Goal: Task Accomplishment & Management: Complete application form

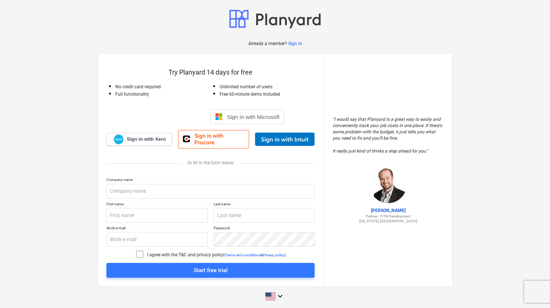
drag, startPoint x: 338, startPoint y: 86, endPoint x: 73, endPoint y: 131, distance: 269.4
click at [73, 131] on div "Already a member? Sign in Try Planyard 14 days for free No credit card required…" at bounding box center [275, 156] width 550 height 312
click at [149, 190] on input "text" at bounding box center [210, 191] width 208 height 15
type input "[PERSON_NAME], Lda"
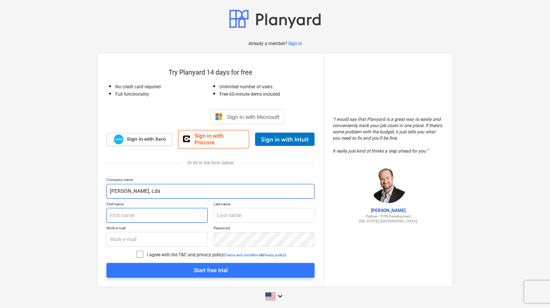
type input "[PERSON_NAME]"
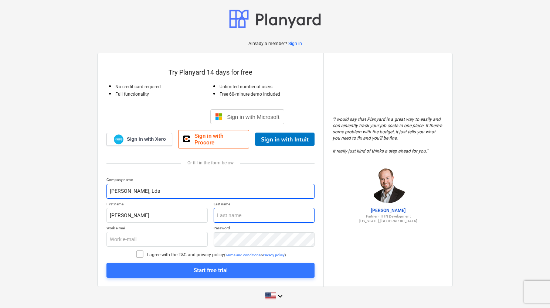
type input "[PERSON_NAME]"
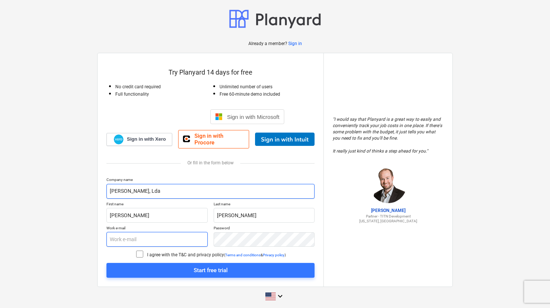
type input "[EMAIL_ADDRESS][DOMAIN_NAME]"
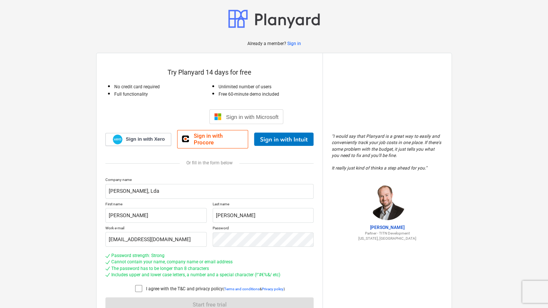
click at [135, 285] on icon at bounding box center [138, 288] width 9 height 9
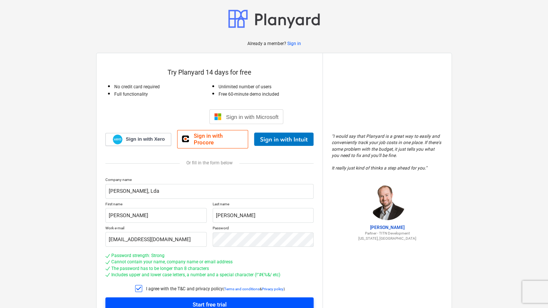
click at [146, 300] on span "Start free trial" at bounding box center [209, 305] width 190 height 10
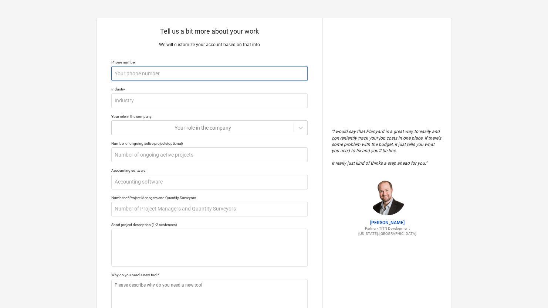
click at [214, 71] on input "text" at bounding box center [209, 73] width 196 height 15
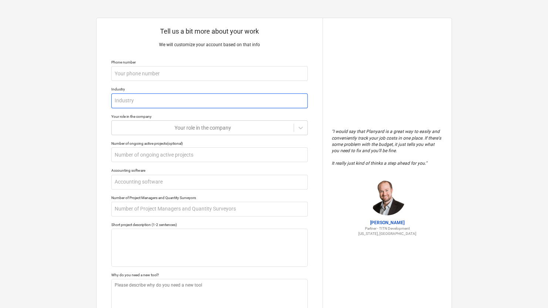
click at [203, 99] on input "text" at bounding box center [209, 101] width 196 height 15
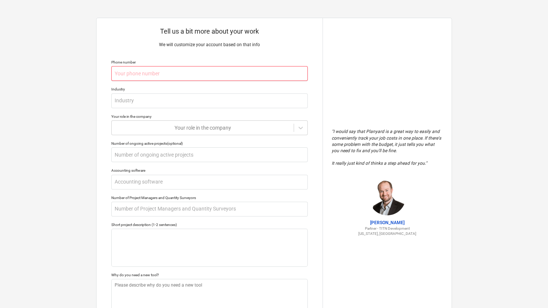
click at [204, 70] on input "text" at bounding box center [209, 73] width 196 height 15
type textarea "x"
type input "9"
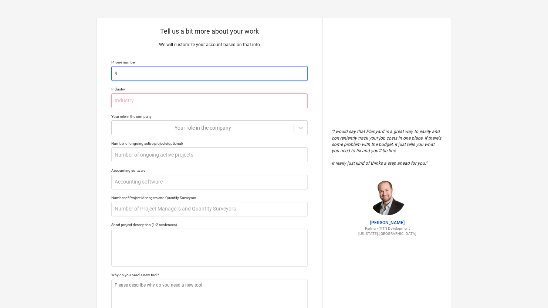
type textarea "x"
type input "92"
type textarea "x"
type input "926"
type textarea "x"
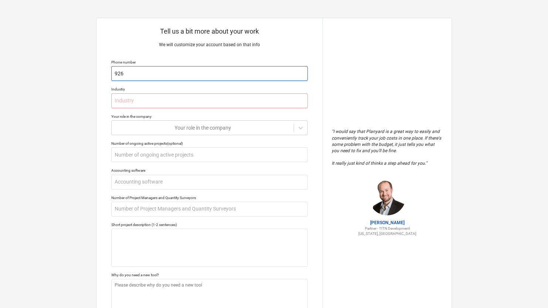
type input "9260"
type textarea "x"
type input "92600"
type textarea "x"
type input "926009"
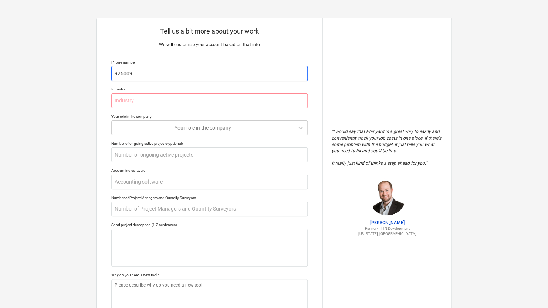
type textarea "x"
type input "9260096"
type textarea "x"
type input "92600969"
type textarea "x"
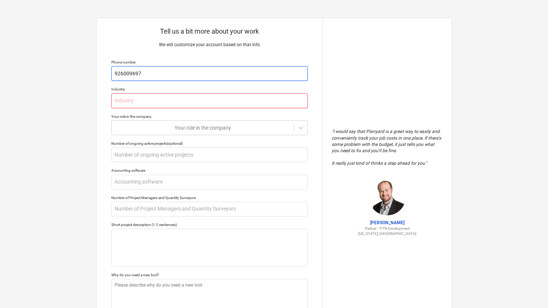
type input "926009697"
click at [176, 98] on input "text" at bounding box center [209, 101] width 196 height 15
type textarea "x"
type input "c"
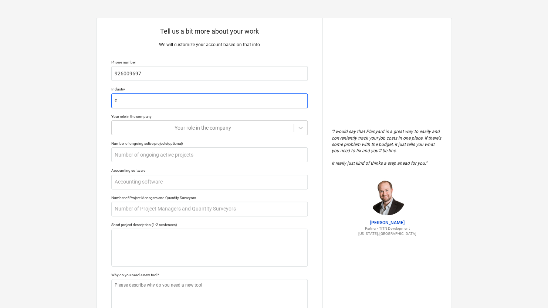
type textarea "x"
type input "co"
type textarea "x"
type input "con"
type textarea "x"
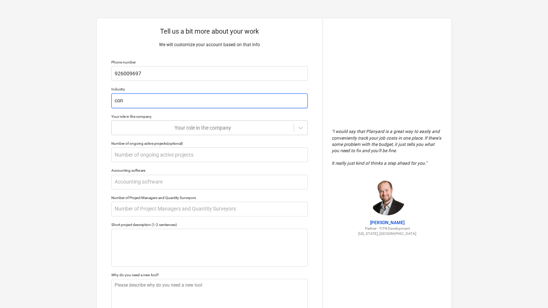
type input "cons"
type textarea "x"
type input "const"
type textarea "x"
type input "constr"
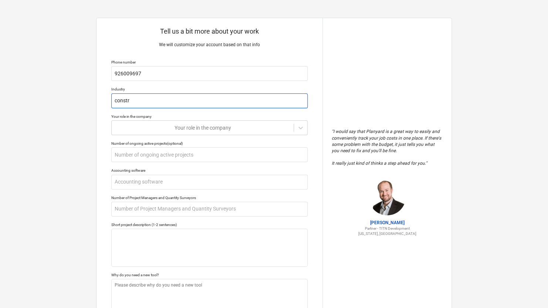
type textarea "x"
type input "constru"
type textarea "x"
type input "construc"
type textarea "x"
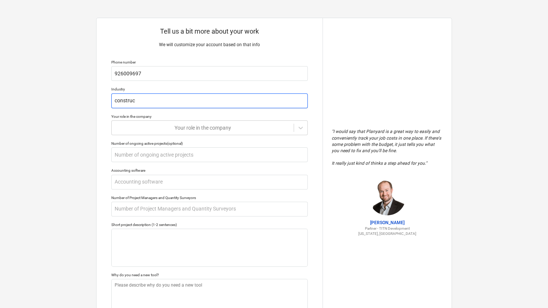
type input "construct"
type textarea "x"
type input "constructi"
type textarea "x"
type input "constructio"
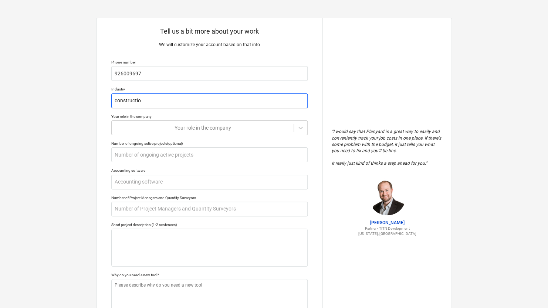
type textarea "x"
type input "construction"
click at [204, 132] on div "Your role in the company" at bounding box center [203, 128] width 182 height 10
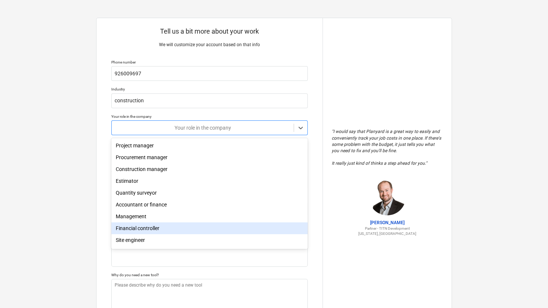
scroll to position [25, 0]
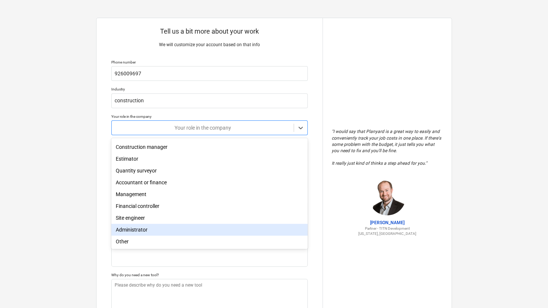
click at [203, 234] on div "Administrator" at bounding box center [209, 230] width 196 height 12
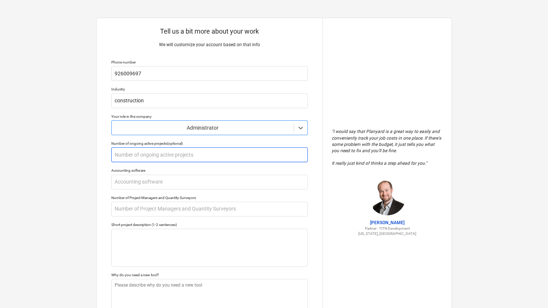
click at [188, 155] on input "text" at bounding box center [209, 155] width 196 height 15
type textarea "x"
type input "7"
click at [268, 190] on div "Tell us a bit more about your work We will customize your account based on that…" at bounding box center [210, 182] width 226 height 329
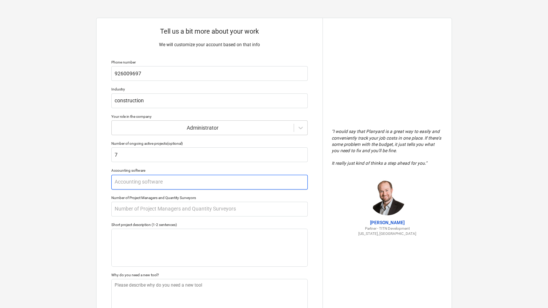
drag, startPoint x: 268, startPoint y: 190, endPoint x: 263, endPoint y: 180, distance: 11.9
click at [263, 180] on input "text" at bounding box center [209, 182] width 196 height 15
type textarea "x"
type input "n"
type textarea "x"
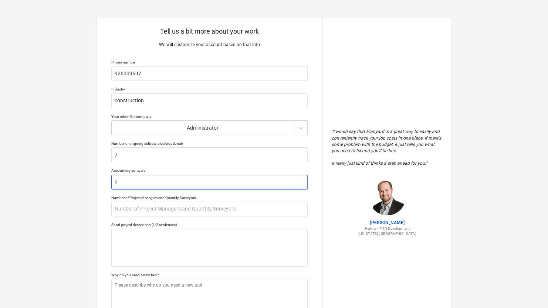
type input "n/"
type textarea "x"
type input "n/a"
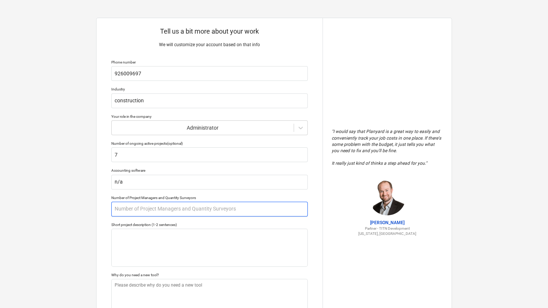
click at [185, 209] on input "text" at bounding box center [209, 209] width 196 height 15
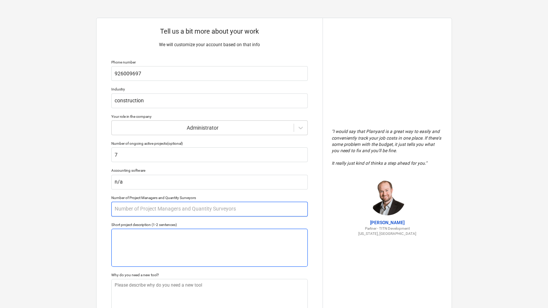
type textarea "x"
type input "2"
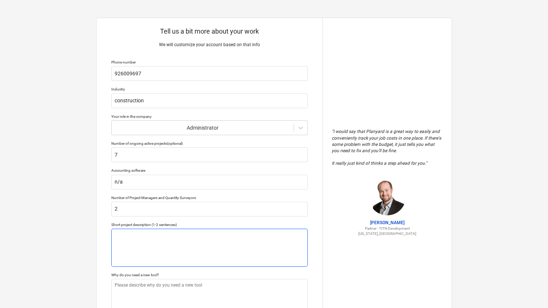
click at [164, 240] on textarea at bounding box center [209, 248] width 196 height 38
type textarea "x"
type textarea "C"
type textarea "x"
type textarea "Co"
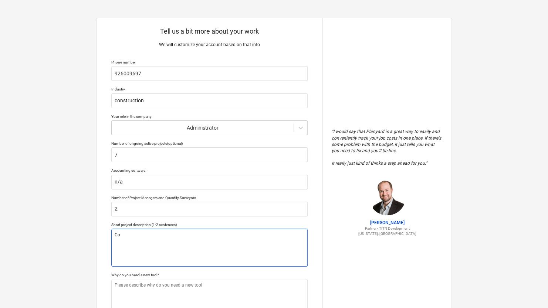
type textarea "x"
type textarea "Con"
type textarea "x"
type textarea "Cons"
type textarea "x"
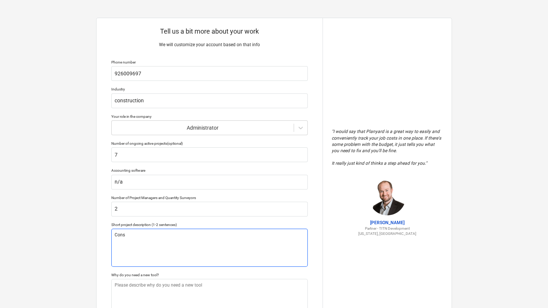
type textarea "Const"
type textarea "x"
type textarea "Constr"
type textarea "x"
type textarea "Constru"
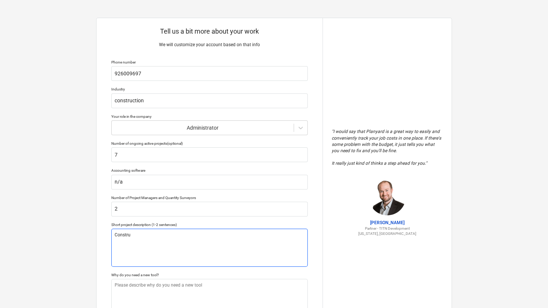
type textarea "x"
type textarea "Construc"
type textarea "x"
type textarea "Construct"
type textarea "x"
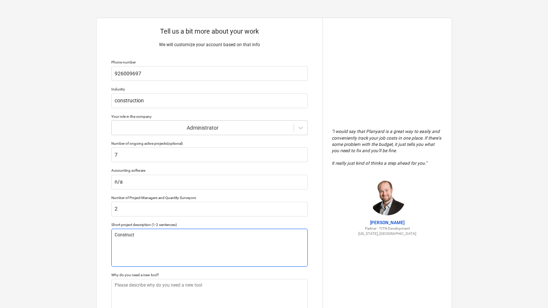
type textarea "Constructi"
type textarea "x"
type textarea "Constructio"
type textarea "x"
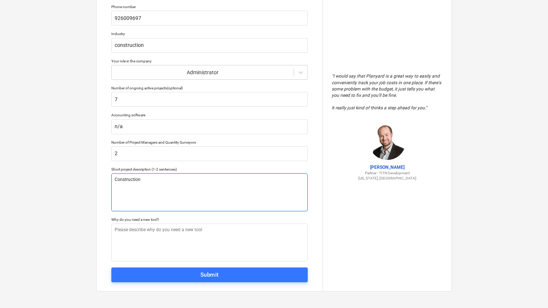
scroll to position [56, 0]
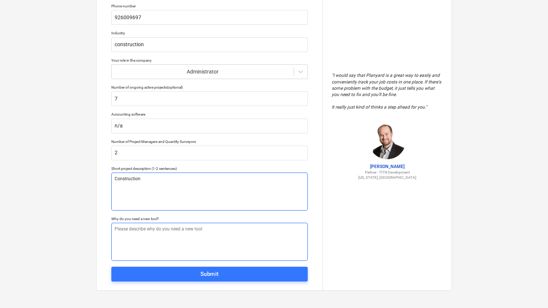
type textarea "Construction"
click at [220, 231] on textarea at bounding box center [209, 242] width 196 height 38
type textarea "x"
type textarea "l"
type textarea "x"
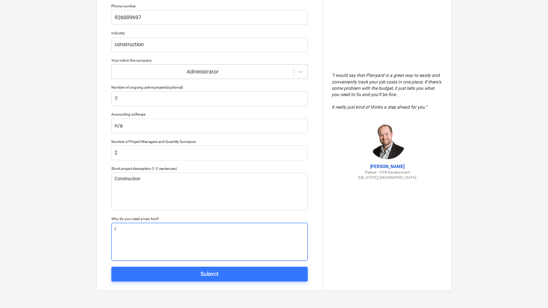
type textarea "le"
type textarea "x"
type textarea "leg"
type textarea "x"
type textarea "lega"
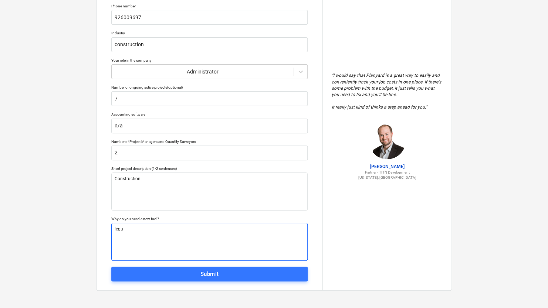
type textarea "x"
type textarea "legal"
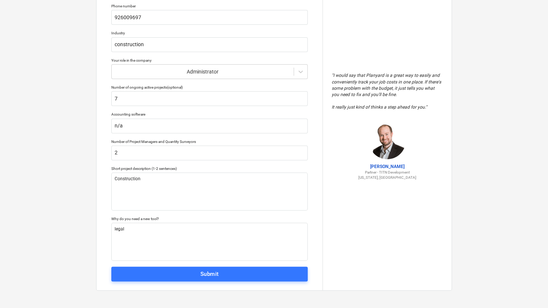
click at [229, 276] on span "Submit" at bounding box center [209, 275] width 180 height 10
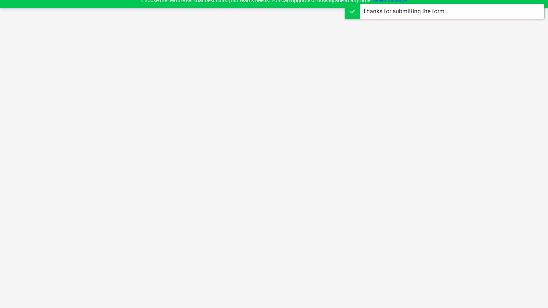
scroll to position [7, 0]
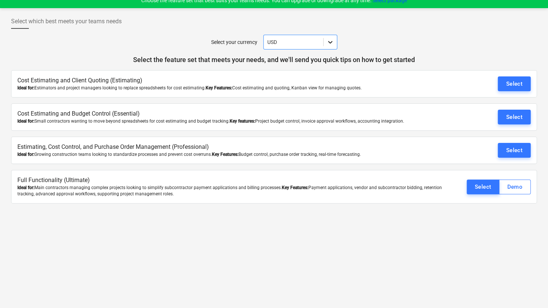
click at [330, 47] on div at bounding box center [330, 41] width 13 height 13
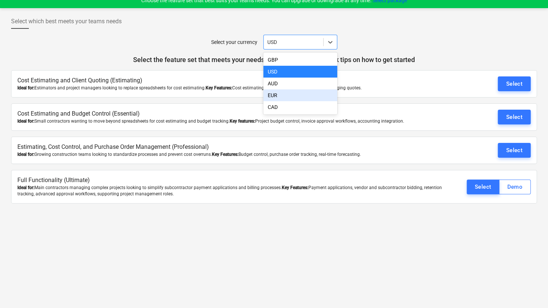
click at [324, 94] on div "EUR" at bounding box center [300, 95] width 74 height 12
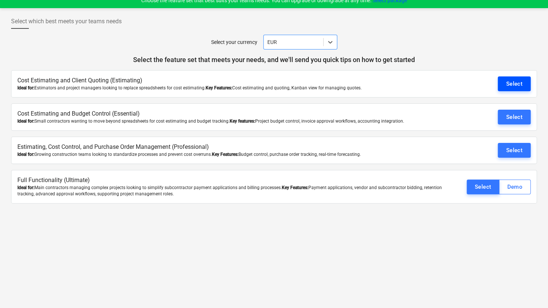
click at [514, 86] on div "Select" at bounding box center [514, 84] width 17 height 10
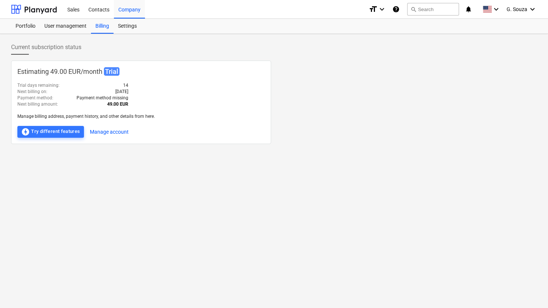
type textarea "x"
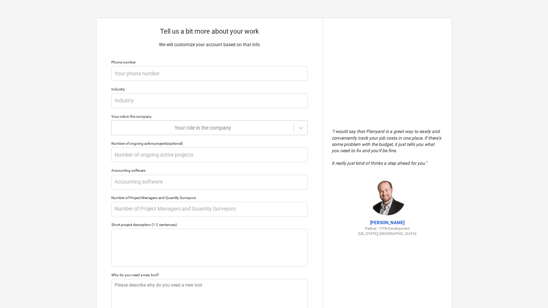
scroll to position [56, 0]
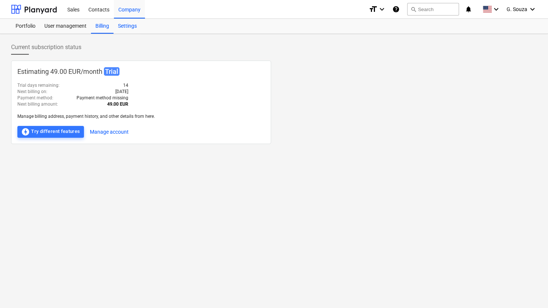
click at [131, 21] on div "Settings" at bounding box center [128, 26] width 28 height 15
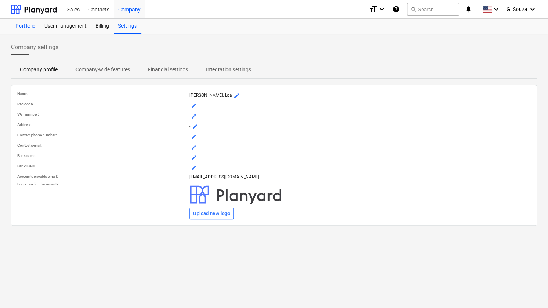
click at [18, 26] on div "Portfolio" at bounding box center [25, 26] width 29 height 15
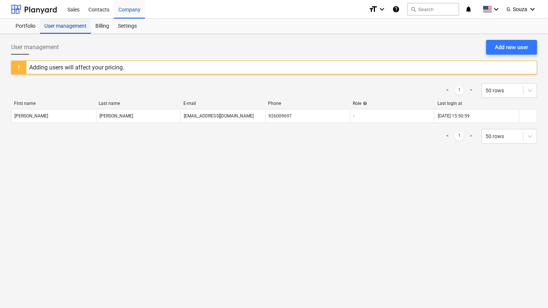
click at [65, 29] on div "User management" at bounding box center [65, 26] width 51 height 15
click at [106, 33] on div "Billing" at bounding box center [102, 26] width 23 height 15
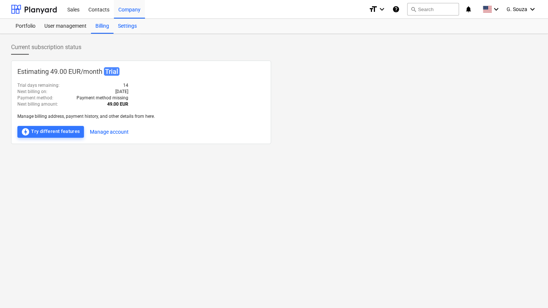
click at [125, 26] on div "Settings" at bounding box center [128, 26] width 28 height 15
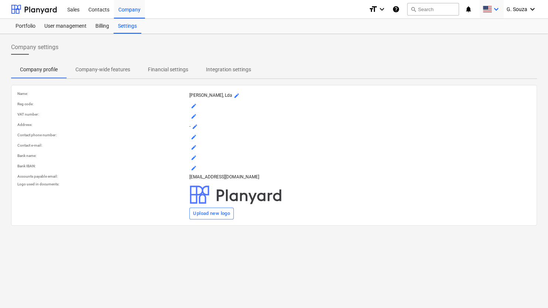
click at [498, 11] on icon "keyboard_arrow_down" at bounding box center [496, 9] width 9 height 9
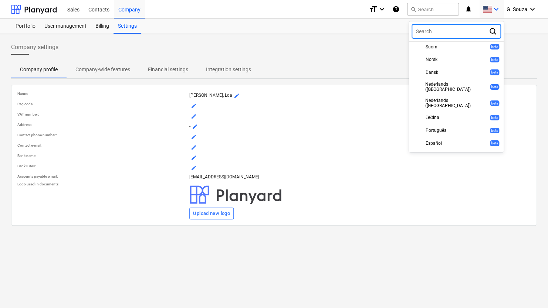
scroll to position [111, 0]
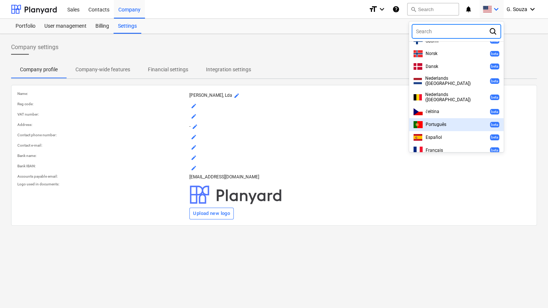
click at [469, 121] on div "Português beta" at bounding box center [456, 124] width 86 height 7
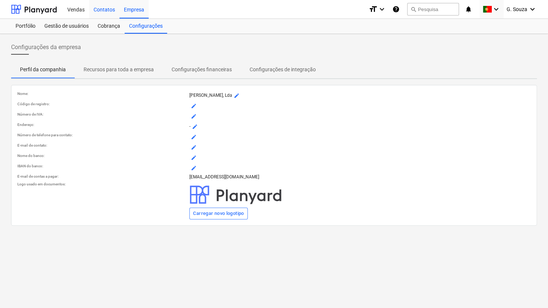
click at [109, 7] on div "Contatos" at bounding box center [104, 9] width 30 height 19
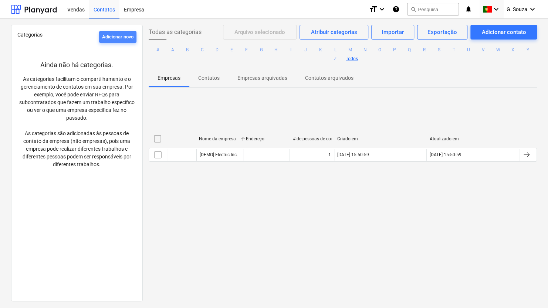
click at [117, 33] on div "Adicionar novo" at bounding box center [117, 37] width 31 height 9
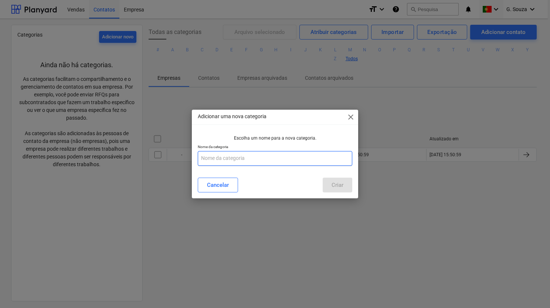
click at [243, 162] on input "text" at bounding box center [275, 158] width 155 height 15
type input "obra"
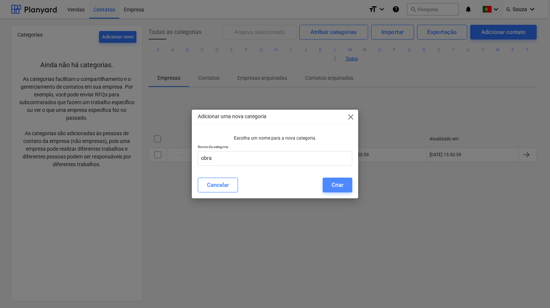
click at [336, 186] on div "Criar" at bounding box center [338, 185] width 12 height 10
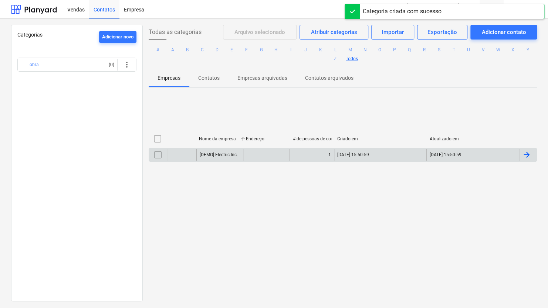
click at [219, 158] on div "[DEMO] Electric Inc." at bounding box center [219, 155] width 47 height 12
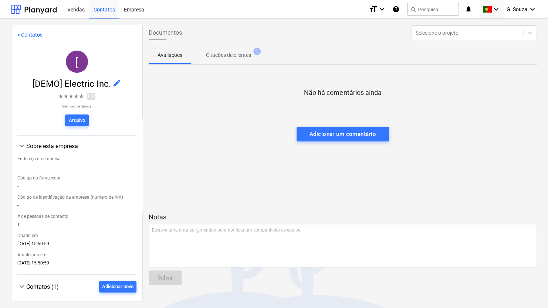
click at [21, 35] on link "< Contatos" at bounding box center [29, 35] width 25 height 6
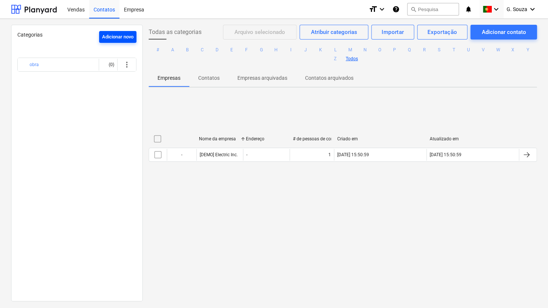
click at [105, 34] on div "Adicionar novo" at bounding box center [117, 37] width 31 height 9
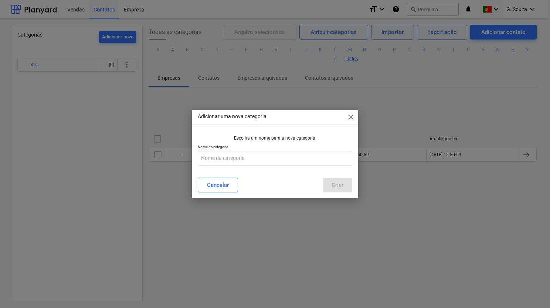
click at [353, 122] on span "close" at bounding box center [350, 117] width 9 height 9
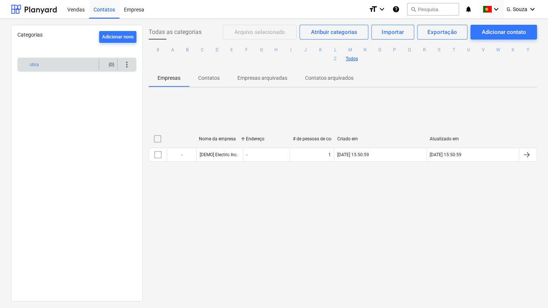
click at [57, 64] on div "obra" at bounding box center [63, 65] width 66 height 12
click at [35, 64] on button "obra" at bounding box center [34, 64] width 9 height 9
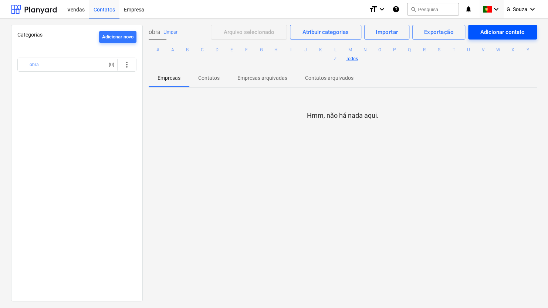
click at [510, 36] on div "Adicionar contato" at bounding box center [502, 32] width 44 height 10
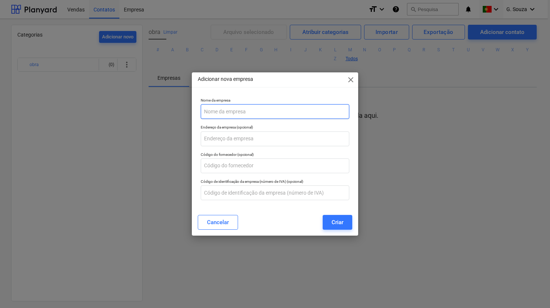
click at [260, 106] on input "text" at bounding box center [275, 111] width 149 height 15
type input "x"
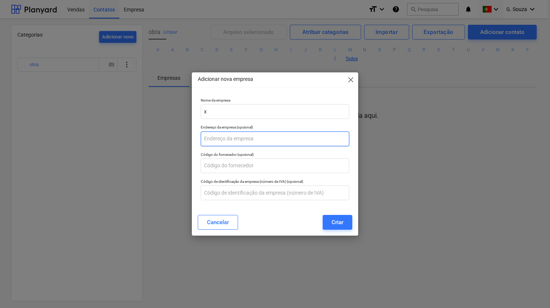
click at [250, 141] on input "text" at bounding box center [275, 139] width 149 height 15
type input "xxx"
click at [232, 158] on p "Código do fornecedor (opcional)" at bounding box center [275, 155] width 149 height 6
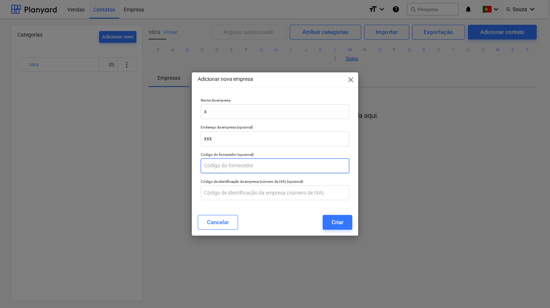
click at [231, 163] on input "text" at bounding box center [275, 166] width 149 height 15
type input "xxx"
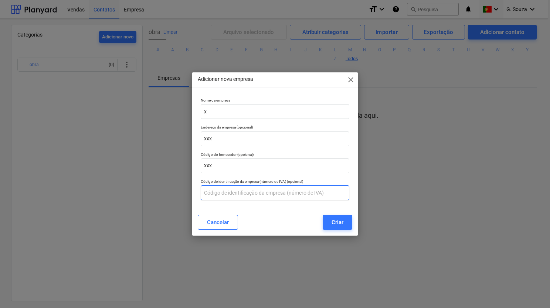
click at [233, 199] on input "text" at bounding box center [275, 193] width 149 height 15
type input "xx"
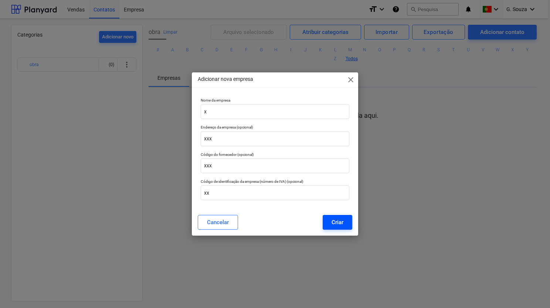
click at [339, 229] on button "Criar" at bounding box center [338, 222] width 30 height 15
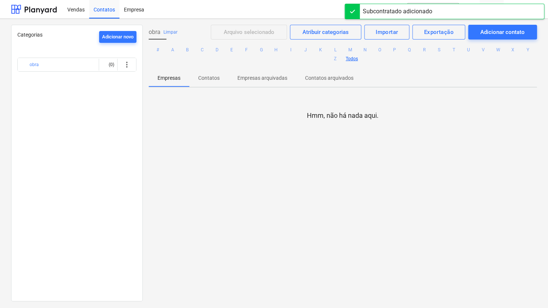
click at [204, 76] on p "Contatos" at bounding box center [208, 78] width 21 height 8
click at [250, 81] on p "Empresas arquivadas" at bounding box center [262, 78] width 50 height 8
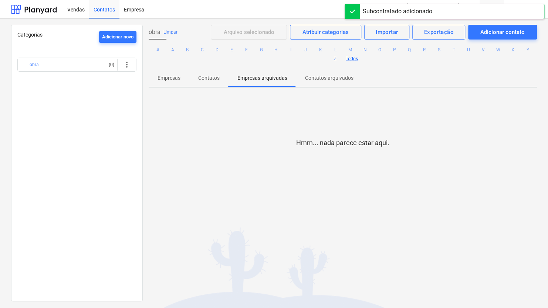
click at [316, 80] on p "Contatos arquivados" at bounding box center [329, 78] width 48 height 8
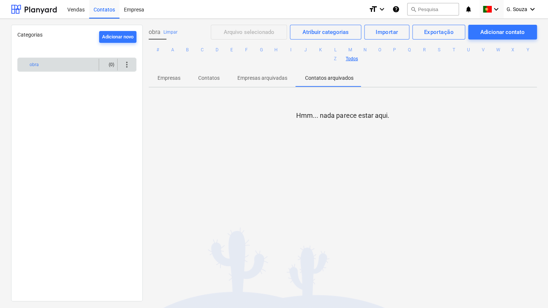
click at [58, 63] on div "obra" at bounding box center [63, 65] width 66 height 12
click at [30, 67] on button "obra" at bounding box center [34, 64] width 9 height 9
click at [389, 34] on div "Importar" at bounding box center [387, 32] width 22 height 10
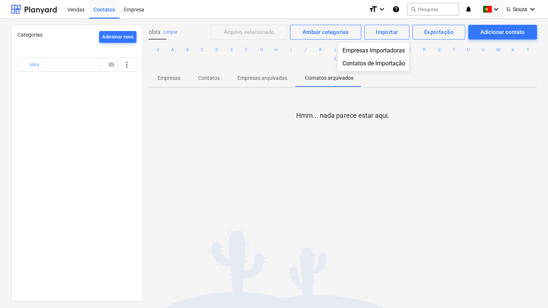
click at [429, 33] on div at bounding box center [274, 154] width 548 height 308
click at [429, 33] on div "Exportação" at bounding box center [439, 32] width 30 height 10
click at [333, 37] on div at bounding box center [274, 154] width 548 height 308
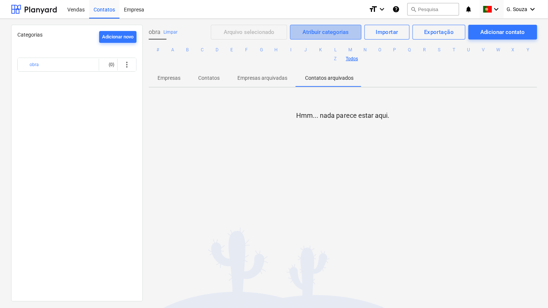
click at [333, 35] on div "Atribuir categorias" at bounding box center [325, 32] width 46 height 10
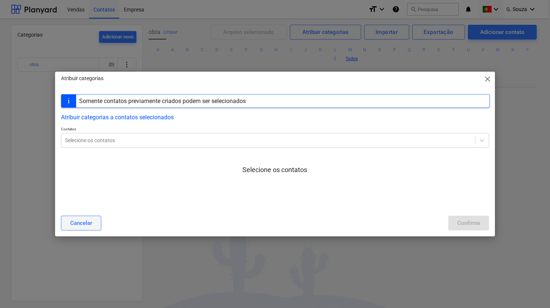
click at [78, 228] on div "Cancelar" at bounding box center [81, 224] width 22 height 10
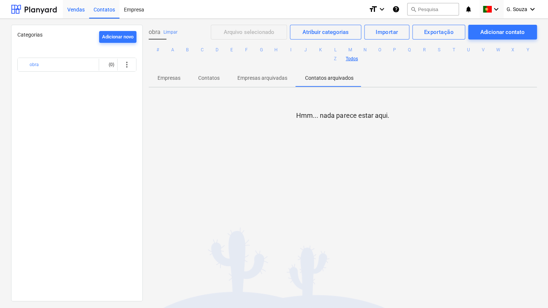
click at [74, 16] on div "Vendas" at bounding box center [76, 9] width 26 height 19
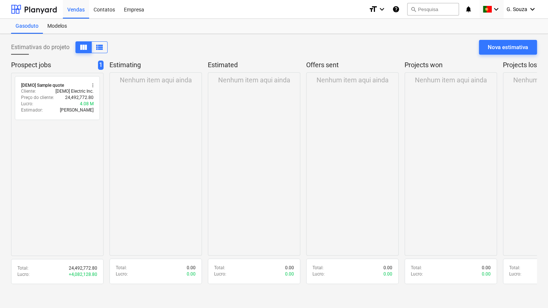
scroll to position [7, 0]
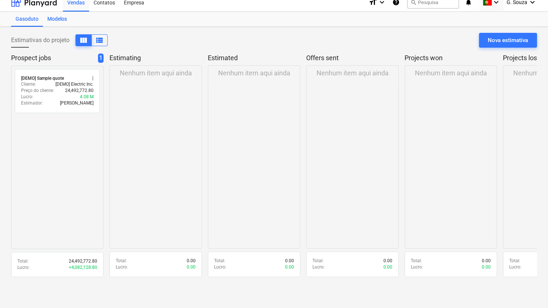
click at [56, 15] on div "Modelos" at bounding box center [57, 19] width 28 height 15
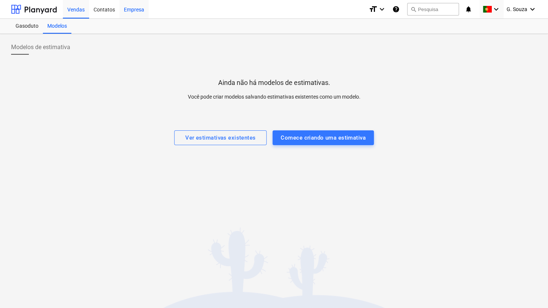
click at [136, 13] on div "Empresa" at bounding box center [133, 9] width 29 height 19
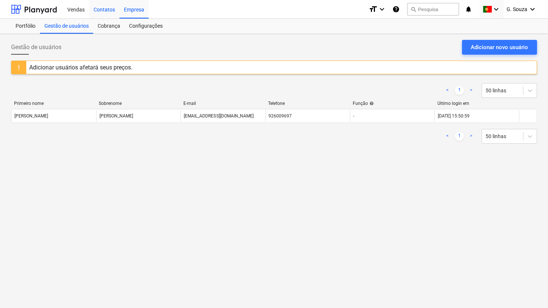
click at [105, 14] on div "Contatos" at bounding box center [104, 9] width 30 height 19
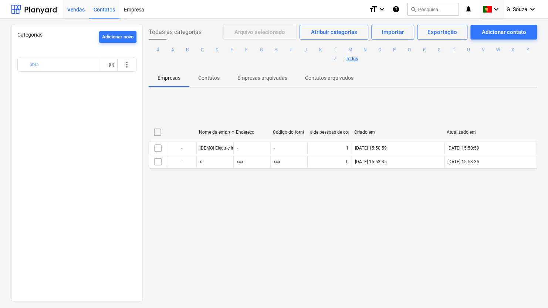
click at [80, 14] on div "Vendas" at bounding box center [76, 9] width 26 height 19
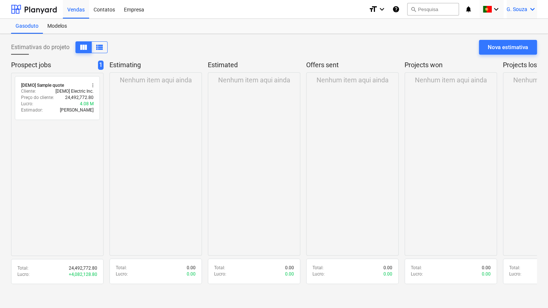
click at [523, 14] on div "G. [PERSON_NAME] keyboard_arrow_down" at bounding box center [522, 9] width 30 height 18
